Goal: Task Accomplishment & Management: Complete application form

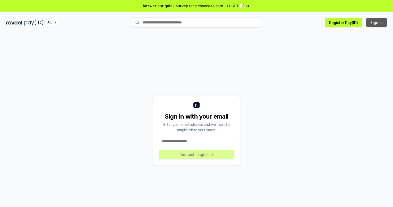
click at [377, 22] on button "Sign In" at bounding box center [376, 22] width 21 height 9
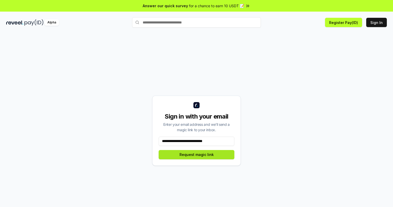
type input "**********"
click at [196, 154] on button "Request magic link" at bounding box center [197, 154] width 76 height 9
